Goal: Task Accomplishment & Management: Use online tool/utility

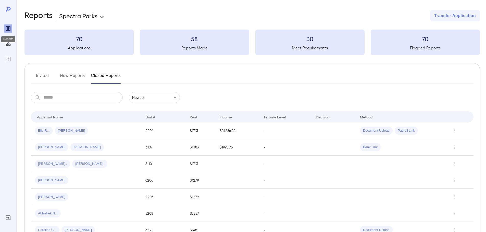
click at [9, 27] on icon "Reports" at bounding box center [8, 28] width 3 height 3
click at [66, 74] on button "New Reports" at bounding box center [72, 78] width 25 height 12
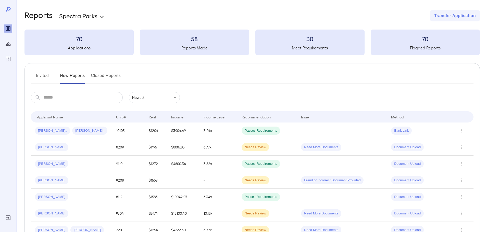
click at [40, 72] on button "Invited" at bounding box center [42, 78] width 23 height 12
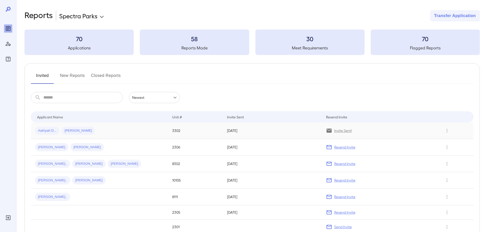
click at [111, 135] on td "AaKiyah D... [PERSON_NAME]" at bounding box center [99, 131] width 137 height 17
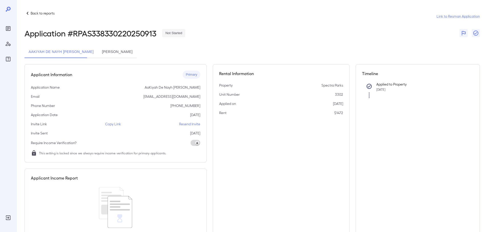
click at [111, 125] on p "Copy Link" at bounding box center [113, 124] width 16 height 5
